Goal: Transaction & Acquisition: Book appointment/travel/reservation

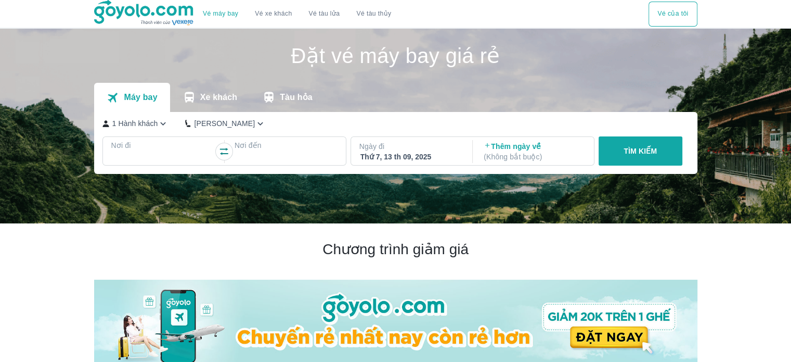
click at [142, 147] on p "Nơi đi" at bounding box center [162, 145] width 103 height 10
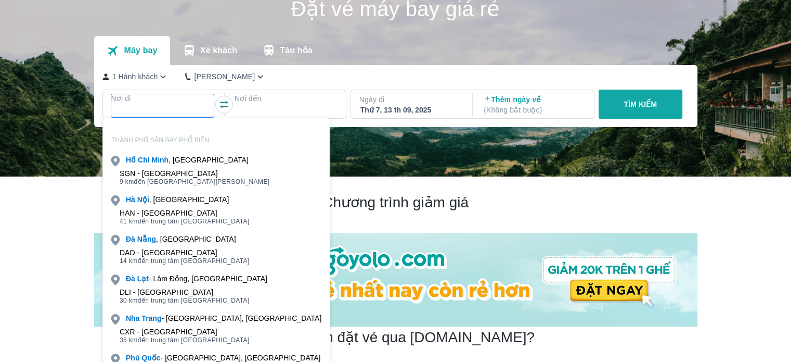
scroll to position [60, 0]
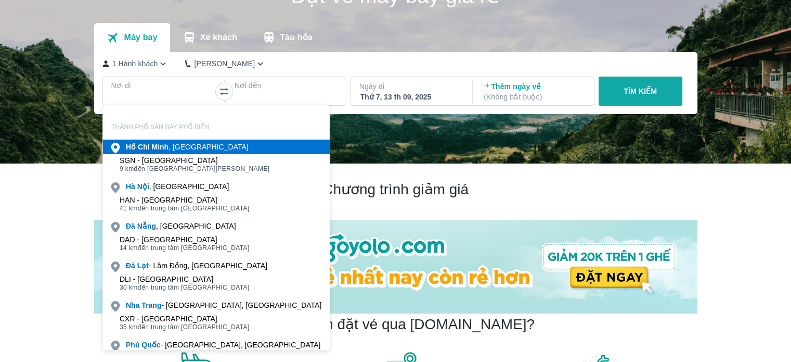
click at [192, 148] on div "[PERSON_NAME] , [GEOGRAPHIC_DATA]" at bounding box center [187, 147] width 123 height 10
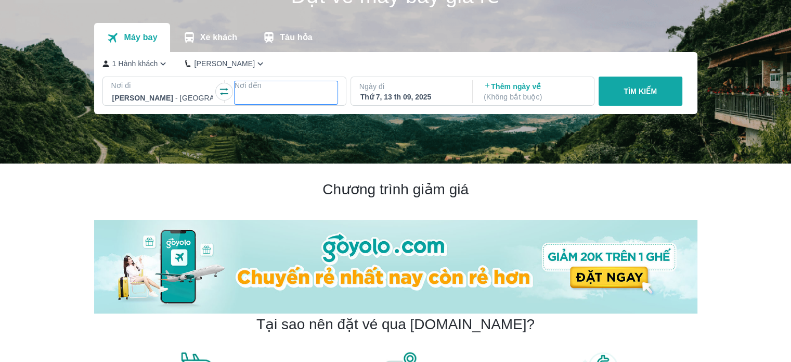
click at [301, 86] on p "Nơi đến" at bounding box center [286, 85] width 103 height 10
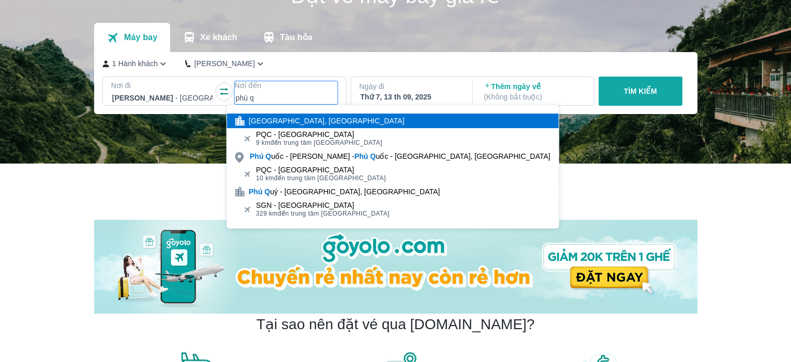
type input "phú q"
click at [305, 125] on div "[GEOGRAPHIC_DATA], [GEOGRAPHIC_DATA]" at bounding box center [327, 120] width 156 height 10
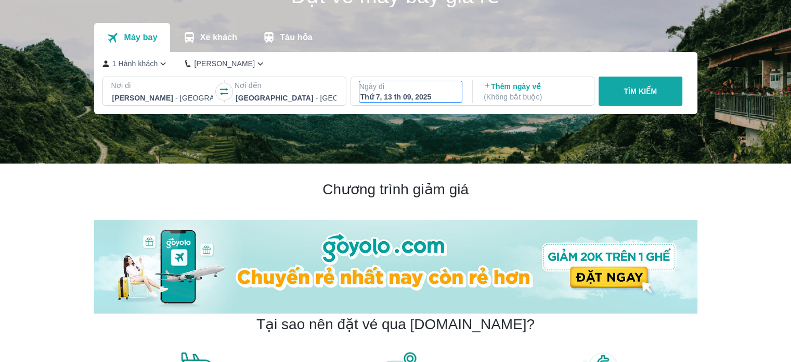
click at [408, 99] on div "Thứ 7, 13 th 09, 2025" at bounding box center [411, 97] width 101 height 10
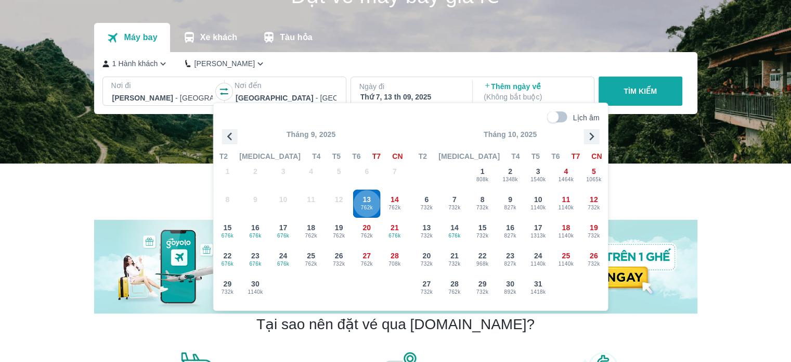
click at [369, 205] on span "762k" at bounding box center [366, 207] width 27 height 8
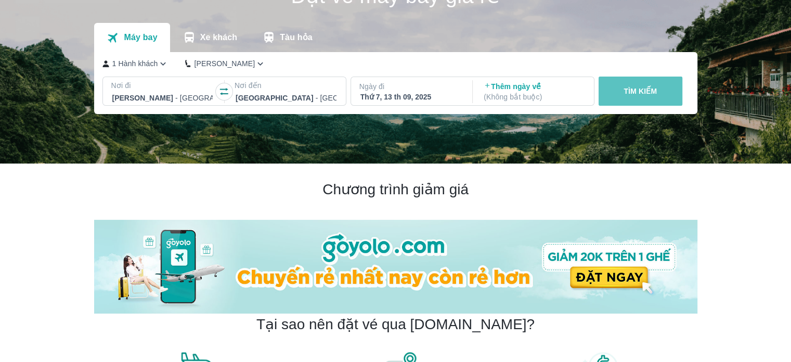
click at [619, 79] on button "TÌM KIẾM" at bounding box center [641, 90] width 84 height 29
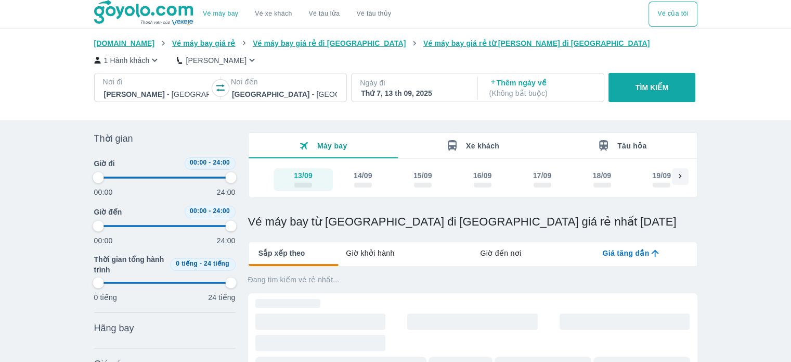
type input "97.9166666666667"
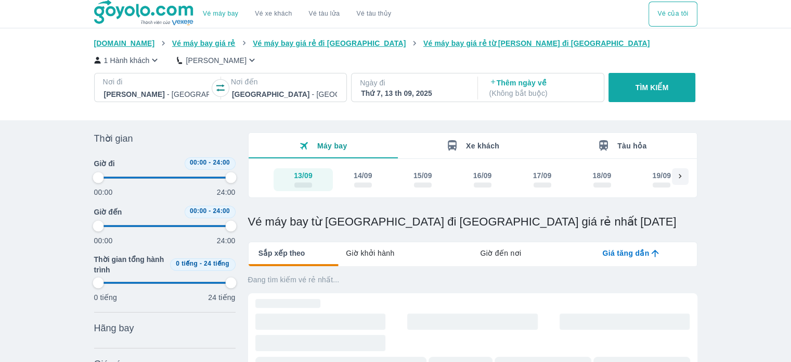
type input "97.9166666666667"
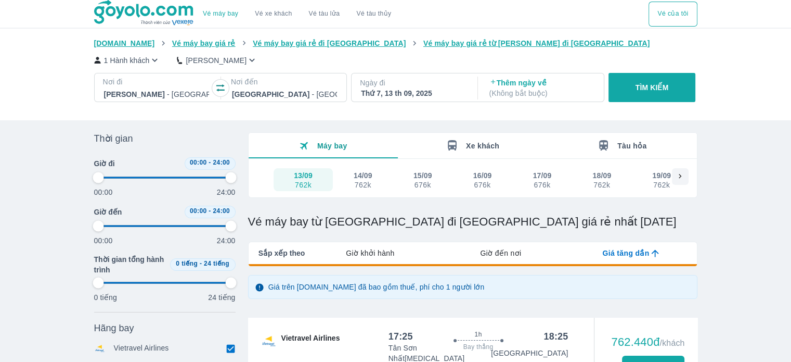
type input "97.9166666666667"
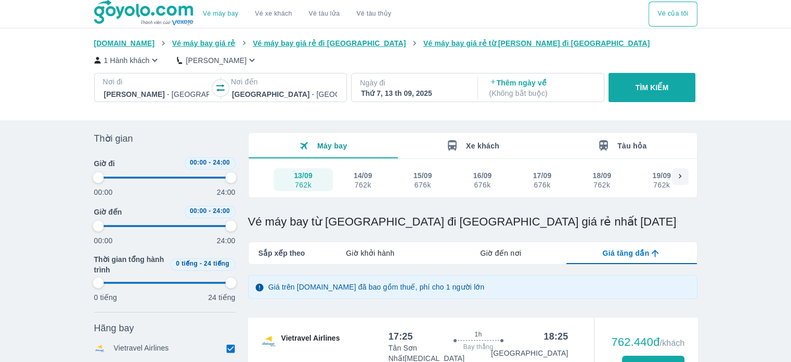
type input "97.9166666666667"
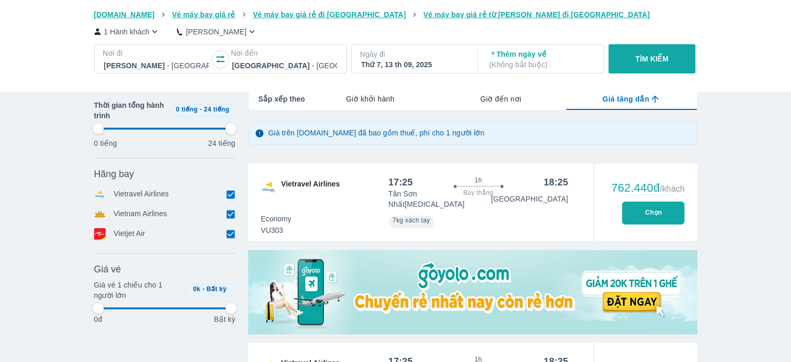
scroll to position [156, 0]
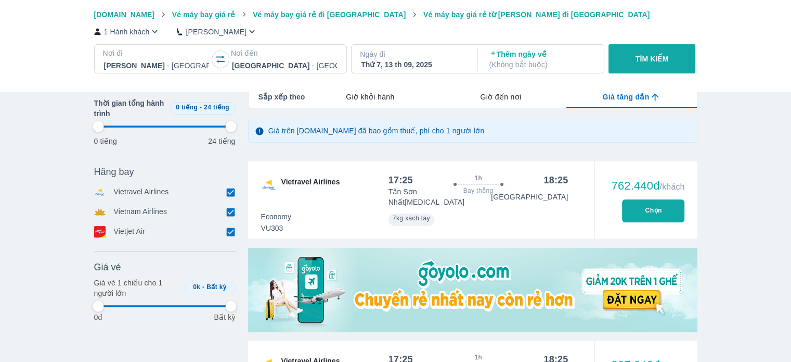
type input "97.9166666666667"
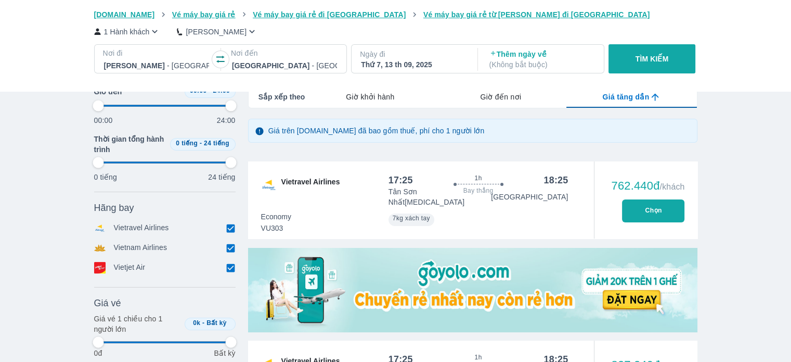
type input "97.9166666666667"
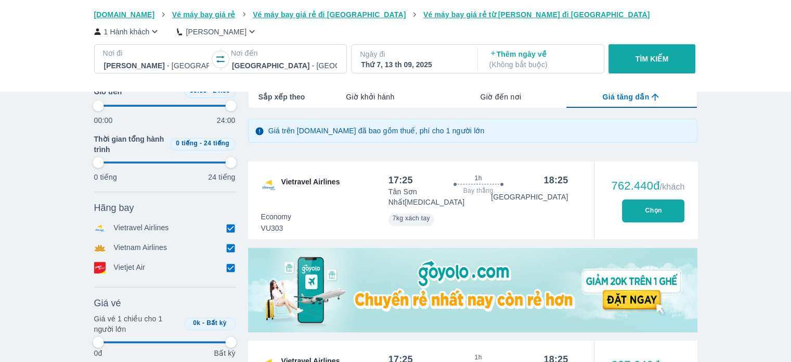
type input "97.9166666666667"
click at [648, 205] on button "Chọn" at bounding box center [653, 210] width 62 height 23
type input "97.9166666666667"
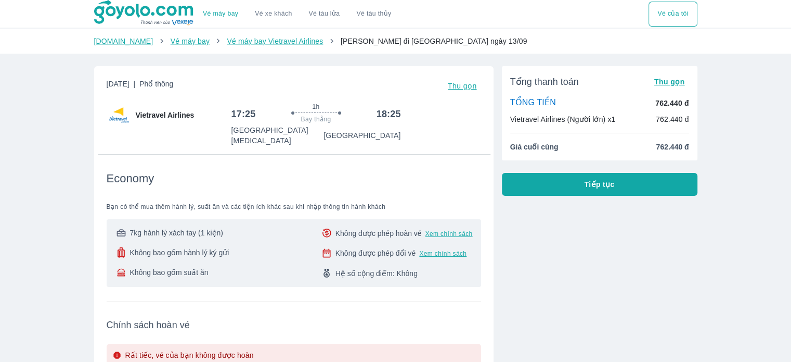
click at [570, 184] on button "Tiếp tục" at bounding box center [600, 184] width 196 height 23
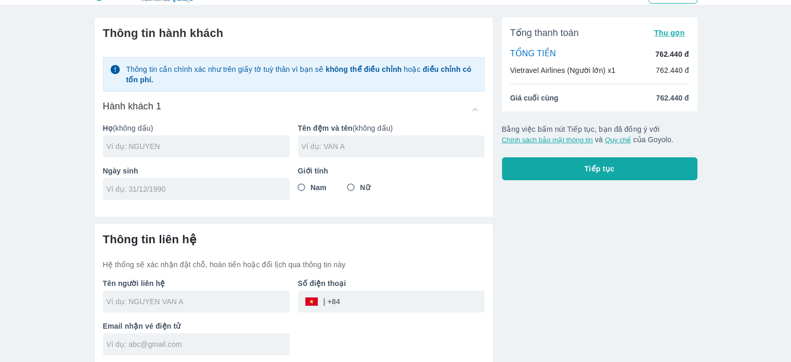
scroll to position [24, 0]
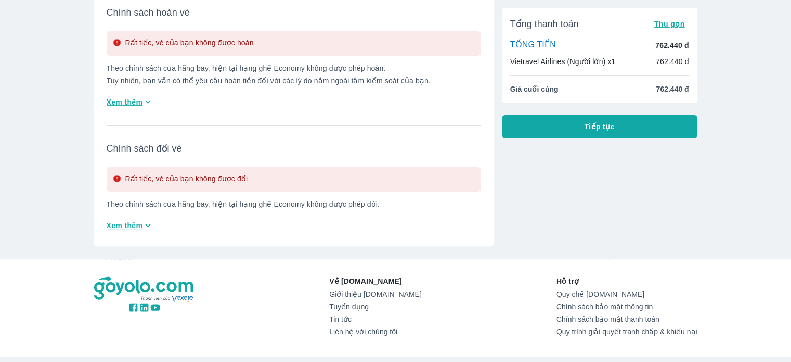
drag, startPoint x: 343, startPoint y: 225, endPoint x: 345, endPoint y: 220, distance: 5.8
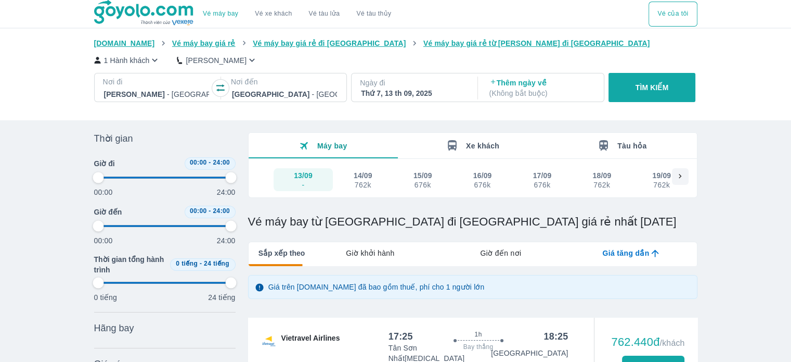
type input "97.9166666666667"
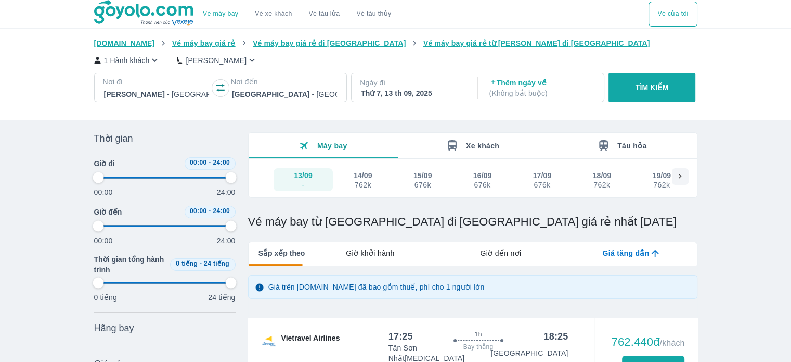
type input "97.9166666666667"
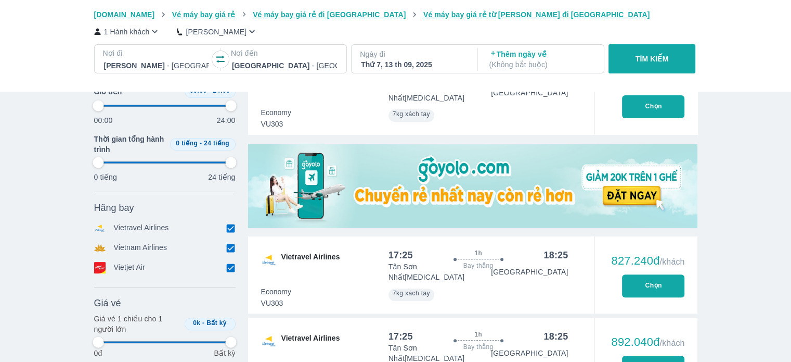
type input "97.9166666666667"
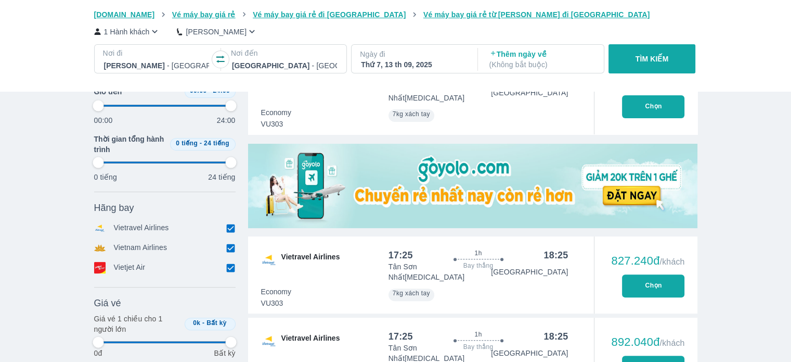
type input "97.9166666666667"
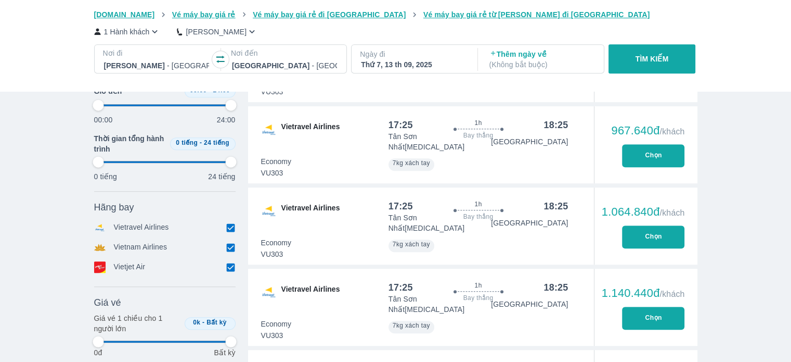
scroll to position [618, 0]
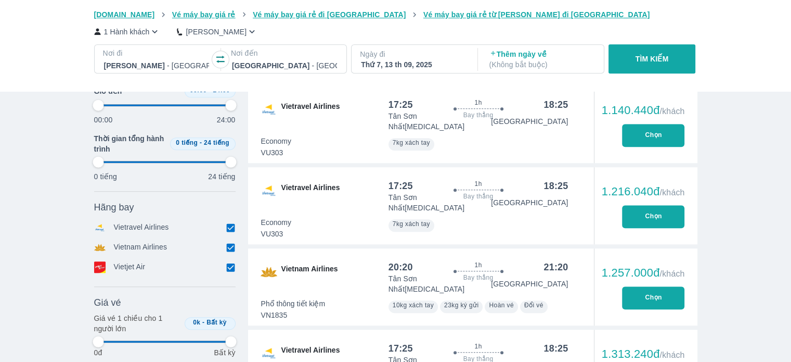
type input "97.9166666666667"
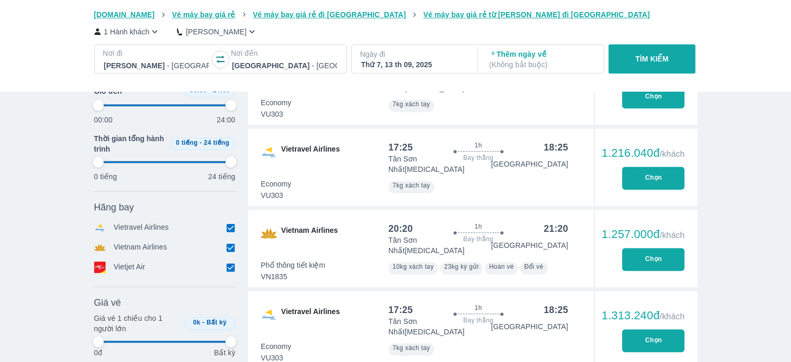
type input "97.9166666666667"
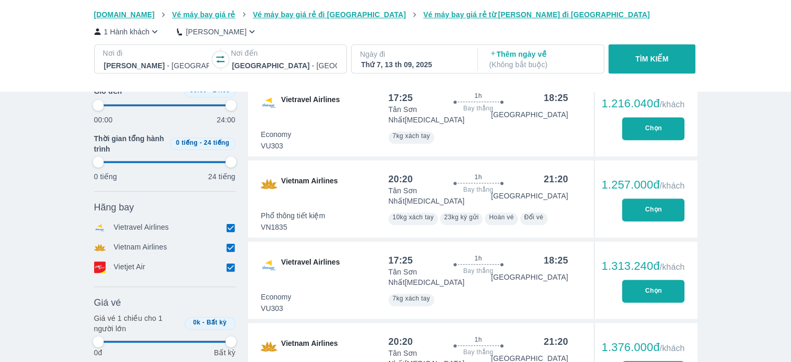
scroll to position [826, 0]
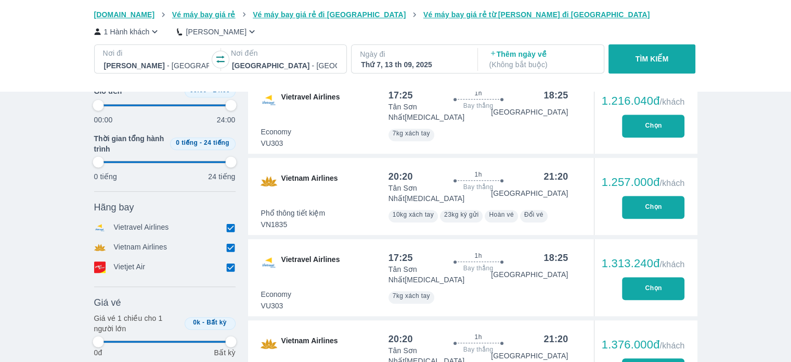
type input "97.9166666666667"
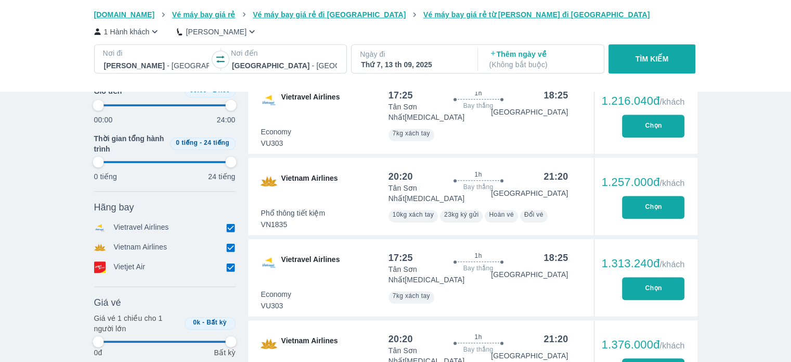
type input "97.9166666666667"
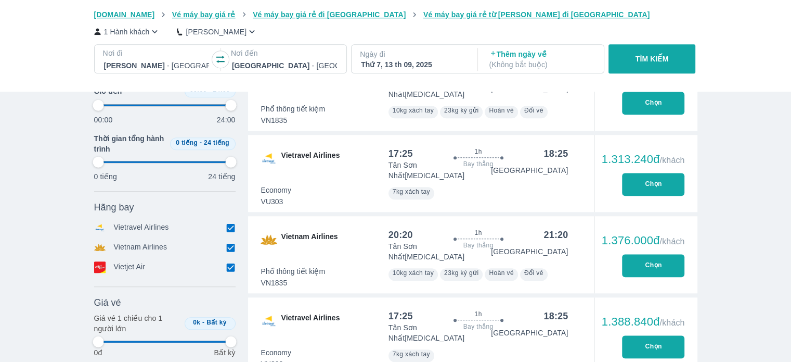
type input "97.9166666666667"
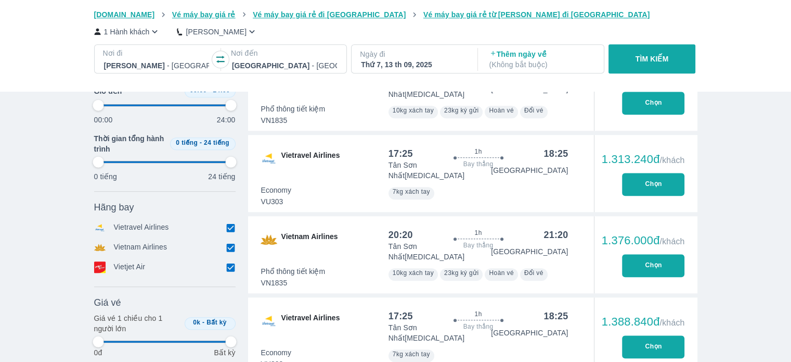
type input "97.9166666666667"
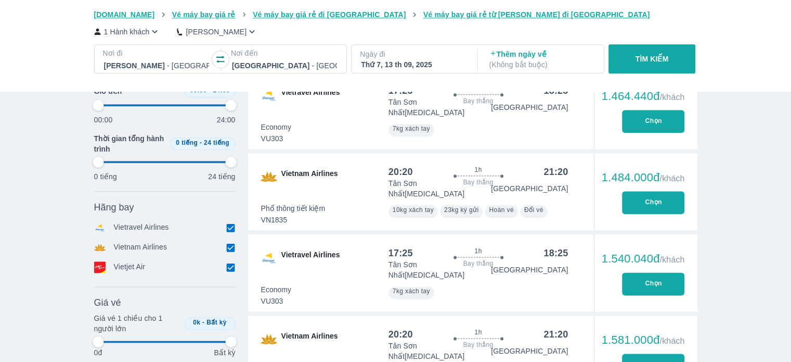
scroll to position [1242, 0]
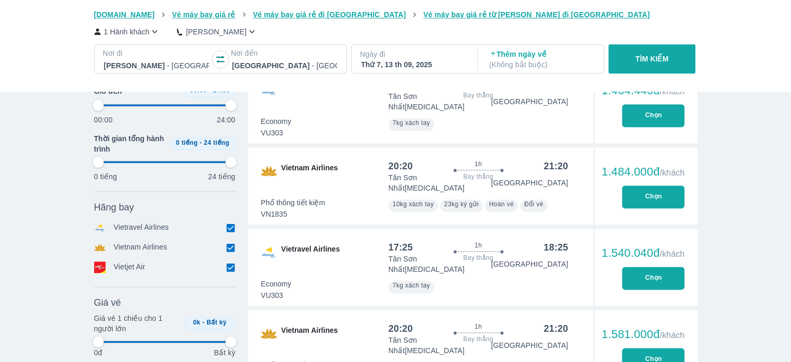
type input "97.9166666666667"
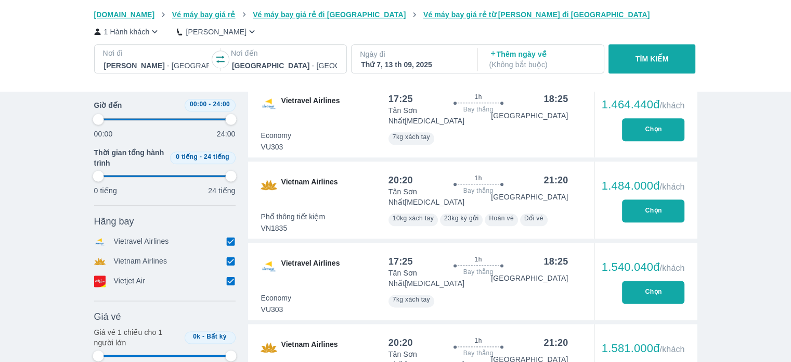
type input "97.9166666666667"
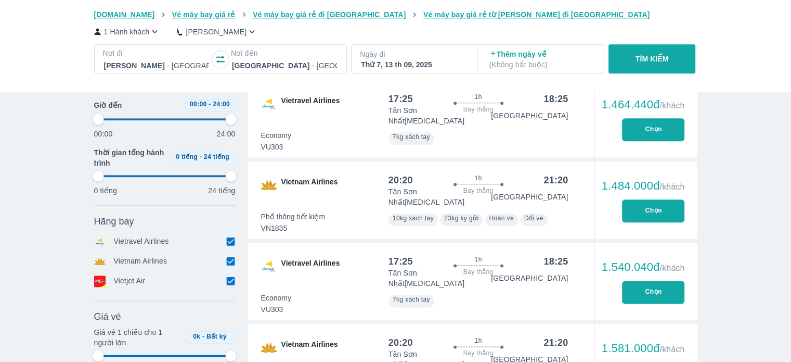
type input "97.9166666666667"
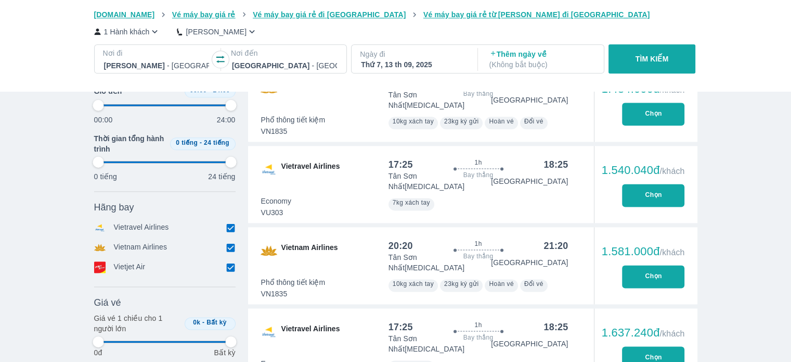
type input "97.9166666666667"
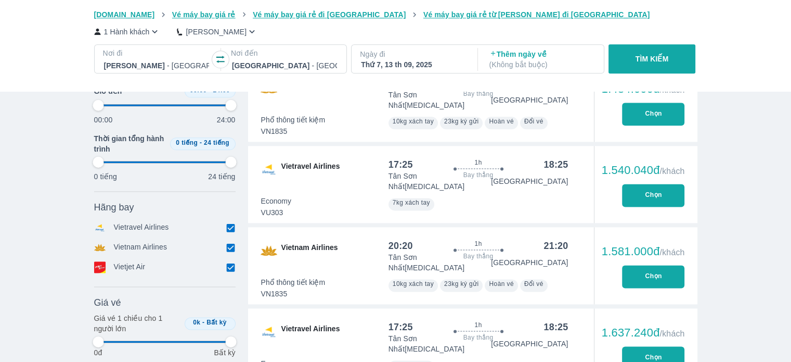
type input "97.9166666666667"
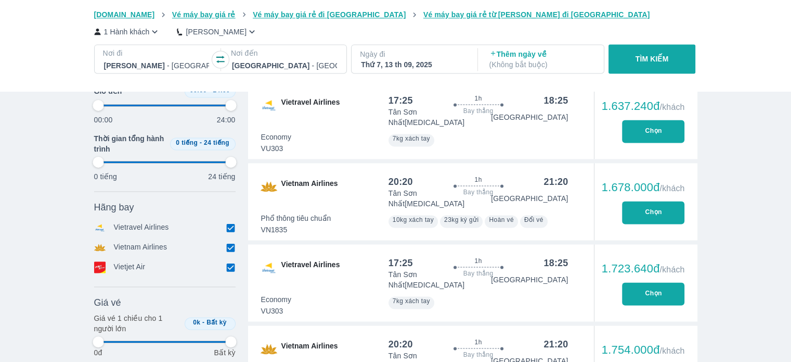
type input "97.9166666666667"
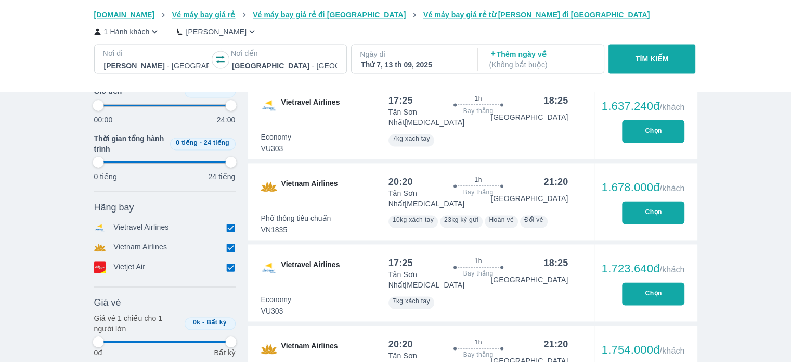
type input "97.9166666666667"
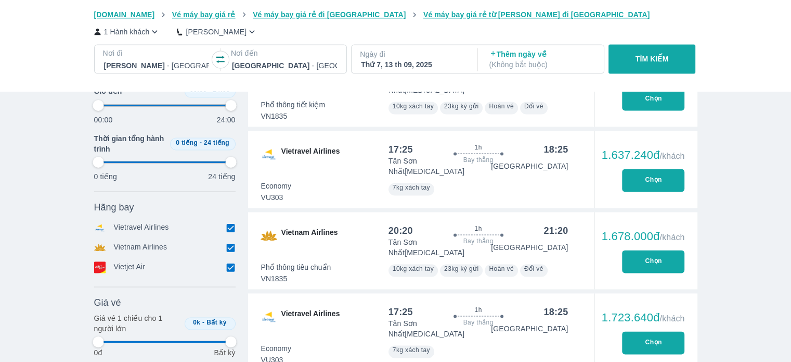
type input "97.9166666666667"
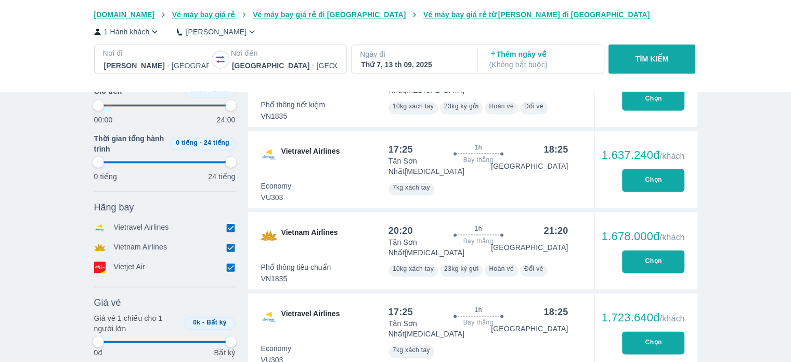
type input "97.9166666666667"
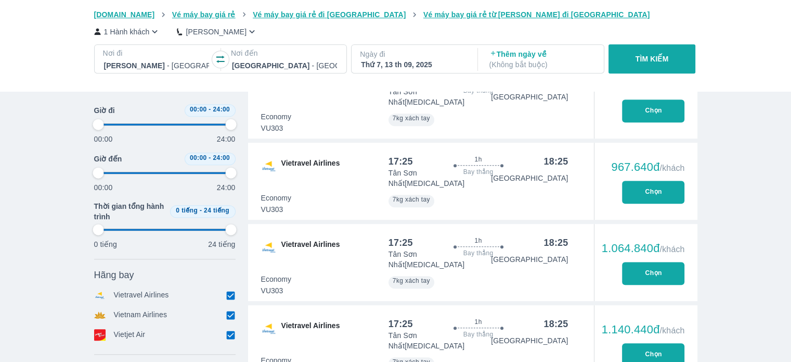
scroll to position [513, 0]
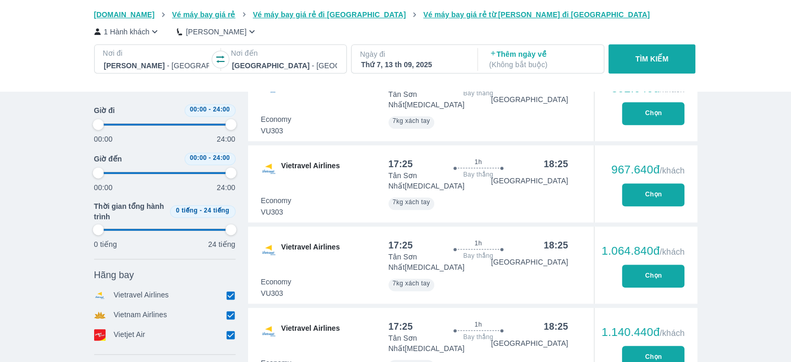
type input "97.9166666666667"
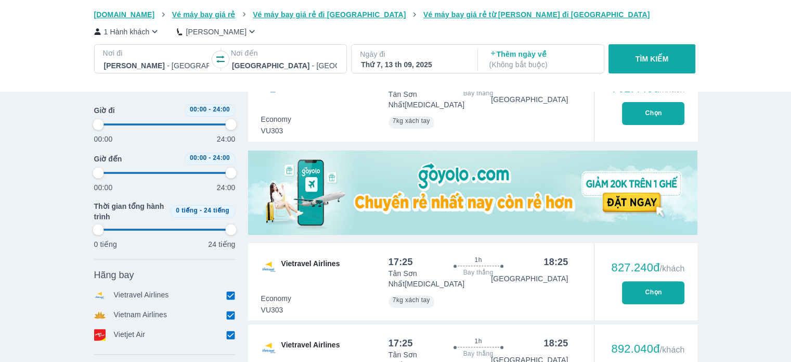
type input "97.9166666666667"
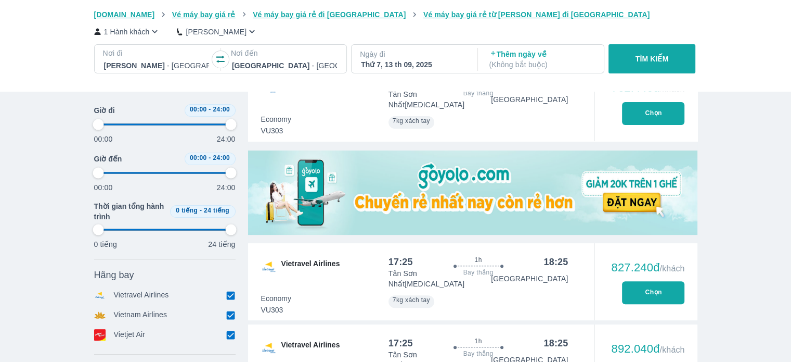
type input "97.9166666666667"
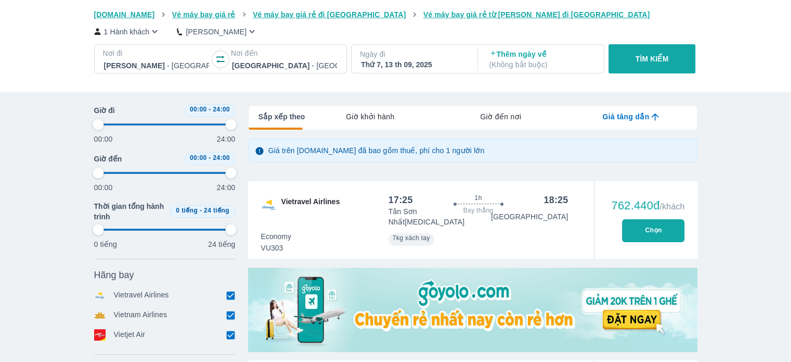
scroll to position [97, 0]
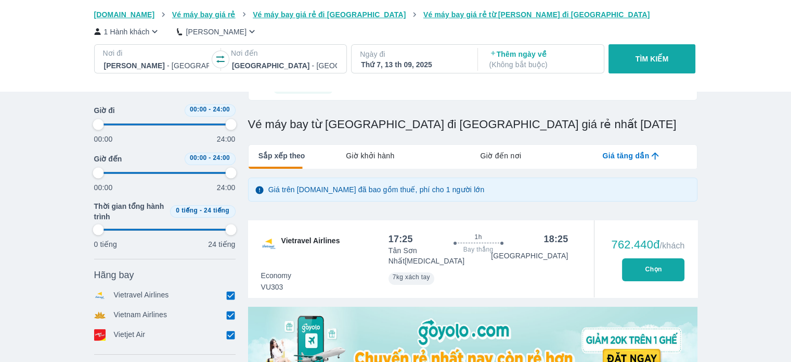
type input "97.9166666666667"
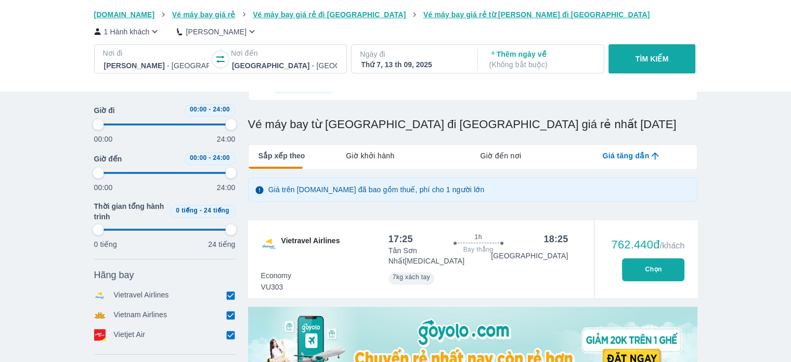
type input "97.9166666666667"
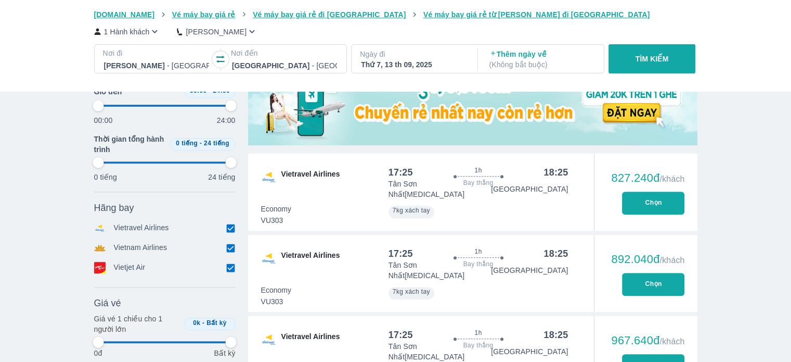
scroll to position [357, 0]
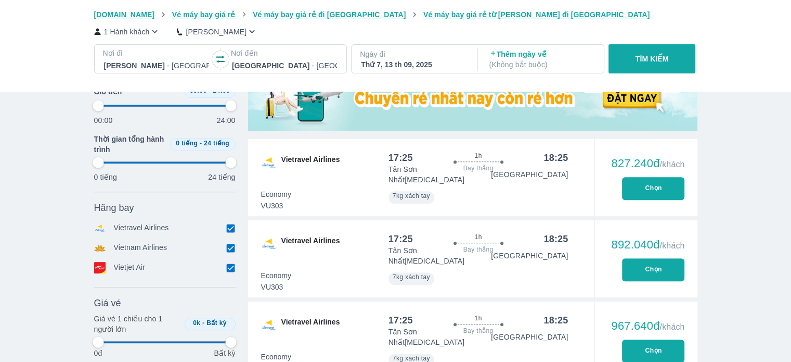
type input "97.9166666666667"
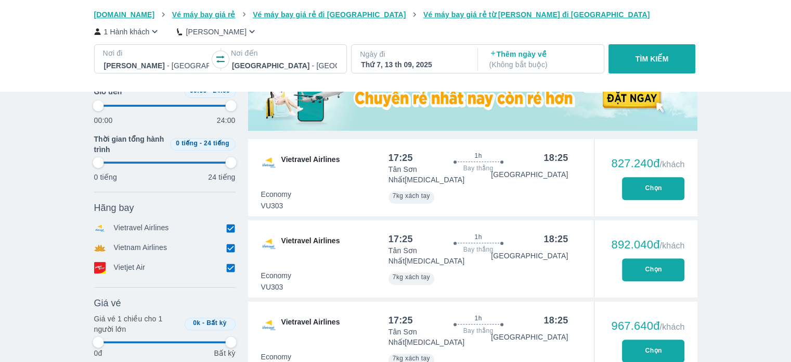
type input "97.9166666666667"
